Goal: Task Accomplishment & Management: Use online tool/utility

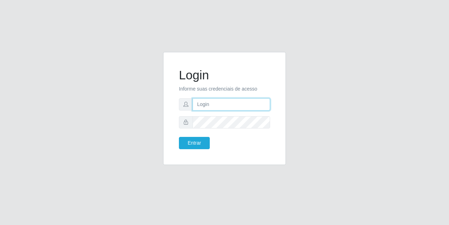
click at [228, 107] on input "text" at bounding box center [230, 104] width 77 height 12
type input "[EMAIL_ADDRESS][DOMAIN_NAME]"
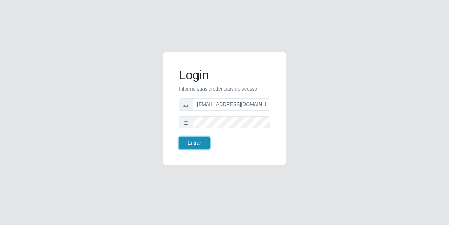
click at [202, 142] on button "Entrar" at bounding box center [194, 143] width 31 height 12
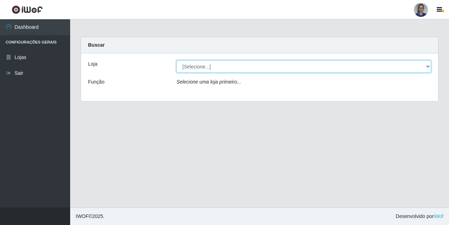
click at [428, 67] on select "[Selecione...] Supermercado [GEOGRAPHIC_DATA]" at bounding box center [303, 66] width 255 height 12
select select "165"
click at [176, 60] on select "[Selecione...] Supermercado [GEOGRAPHIC_DATA]" at bounding box center [303, 66] width 255 height 12
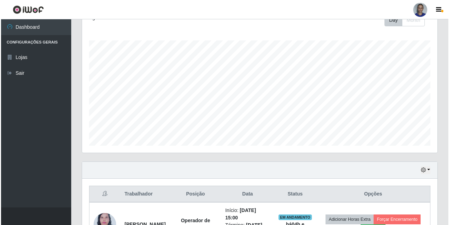
scroll to position [160, 0]
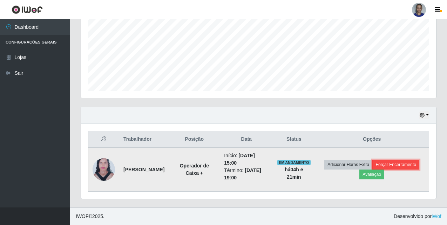
click at [372, 169] on button "Forçar Encerramento" at bounding box center [395, 165] width 47 height 10
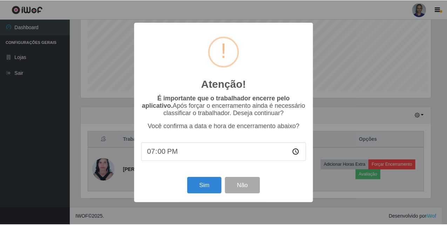
scroll to position [145, 352]
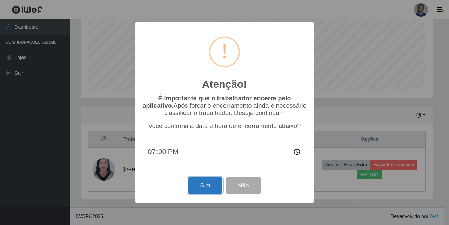
click at [201, 188] on button "Sim" at bounding box center [205, 185] width 34 height 16
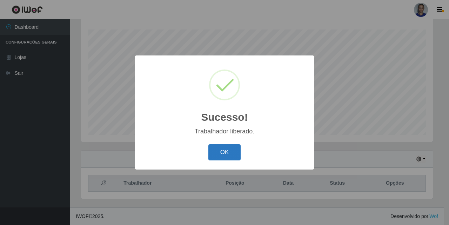
click at [225, 153] on button "OK" at bounding box center [224, 152] width 33 height 16
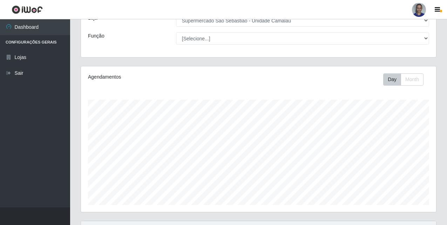
scroll to position [116, 0]
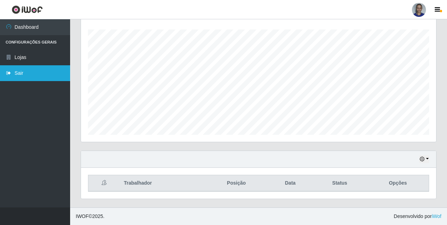
click at [40, 77] on link "Sair" at bounding box center [35, 73] width 70 height 16
